Goal: Information Seeking & Learning: Learn about a topic

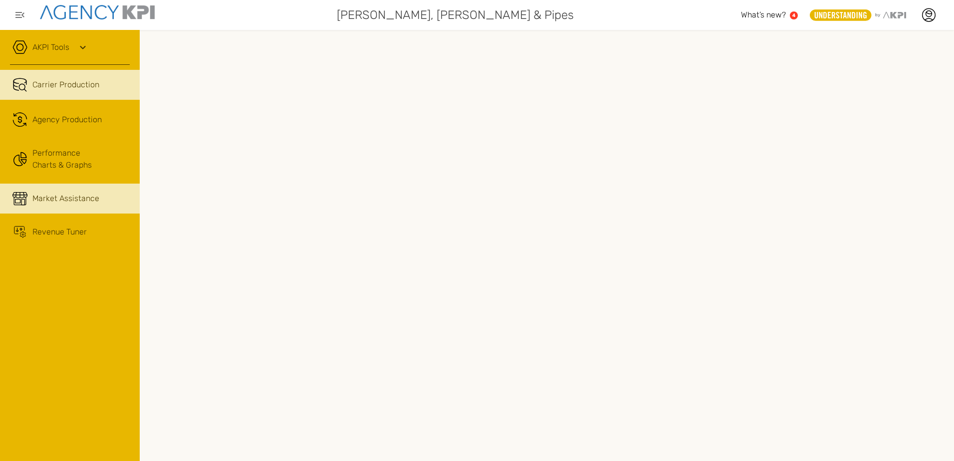
click at [72, 204] on span "Market Assistance" at bounding box center [65, 199] width 67 height 12
